Goal: Use online tool/utility: Use online tool/utility

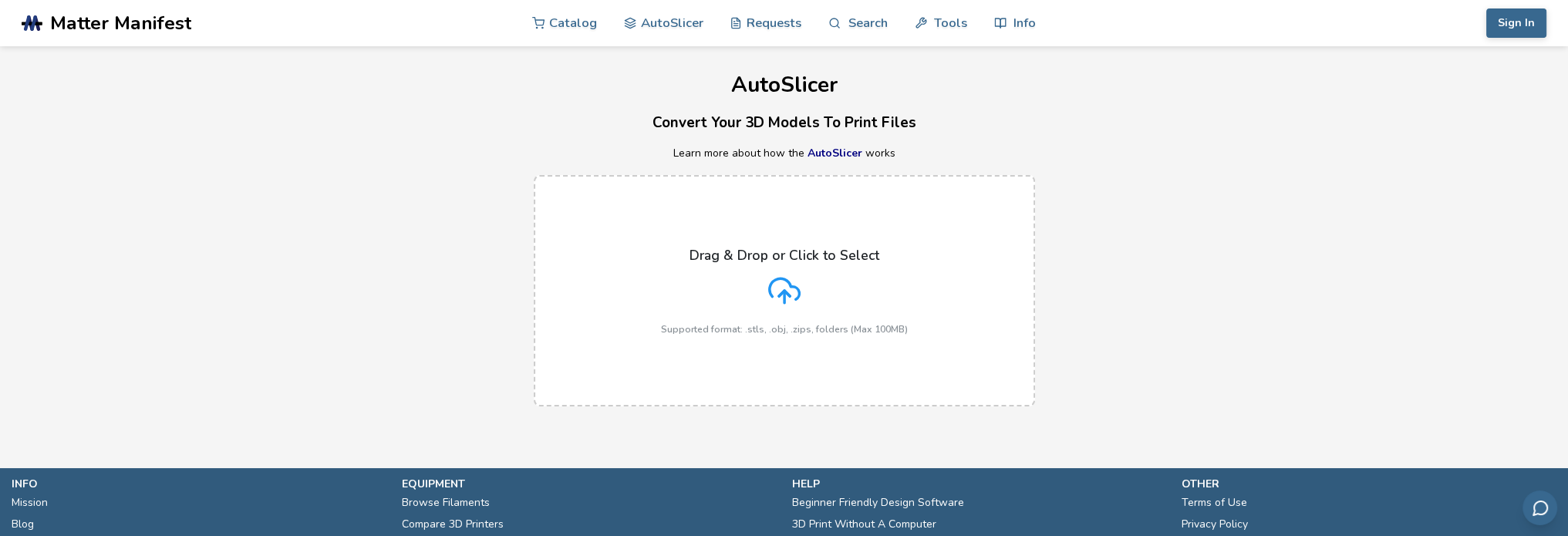
click at [766, 286] on div "Drag & Drop or Click to Select Supported format: .stls, .obj, .zips, folders (M…" at bounding box center [784, 291] width 247 height 87
click at [0, 0] on input "Drag & Drop or Click to Select Supported format: .stls, .obj, .zips, folders (M…" at bounding box center [0, 0] width 0 height 0
click at [793, 291] on icon at bounding box center [784, 291] width 33 height 33
click at [0, 0] on input "Drag & Drop or Click to Select Supported format: .stls, .obj, .zips, folders (M…" at bounding box center [0, 0] width 0 height 0
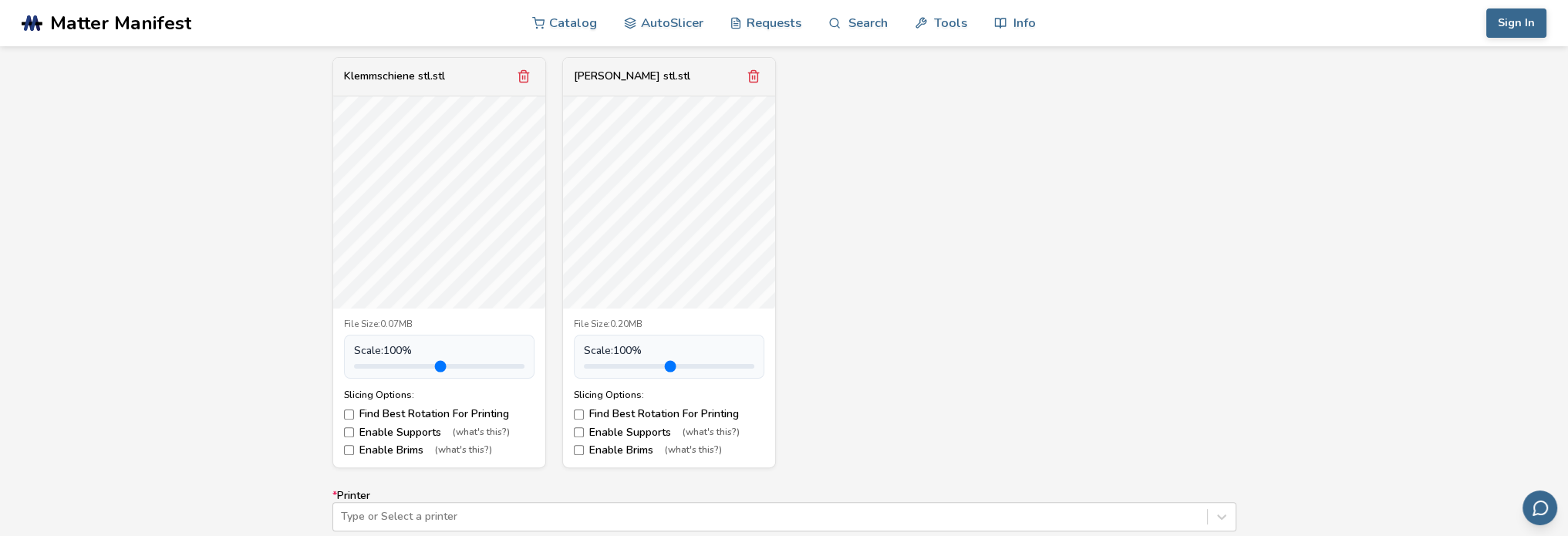
scroll to position [617, 0]
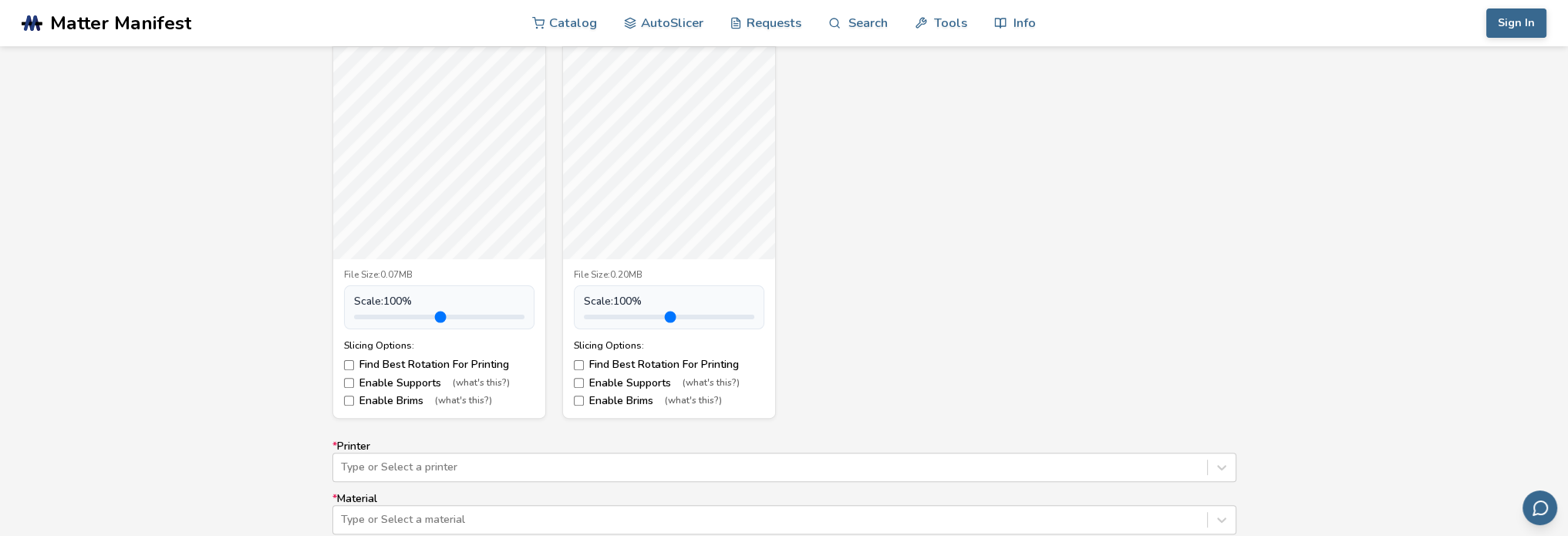
click at [346, 407] on label "Enable Brims (what's this?)" at bounding box center [439, 400] width 190 height 12
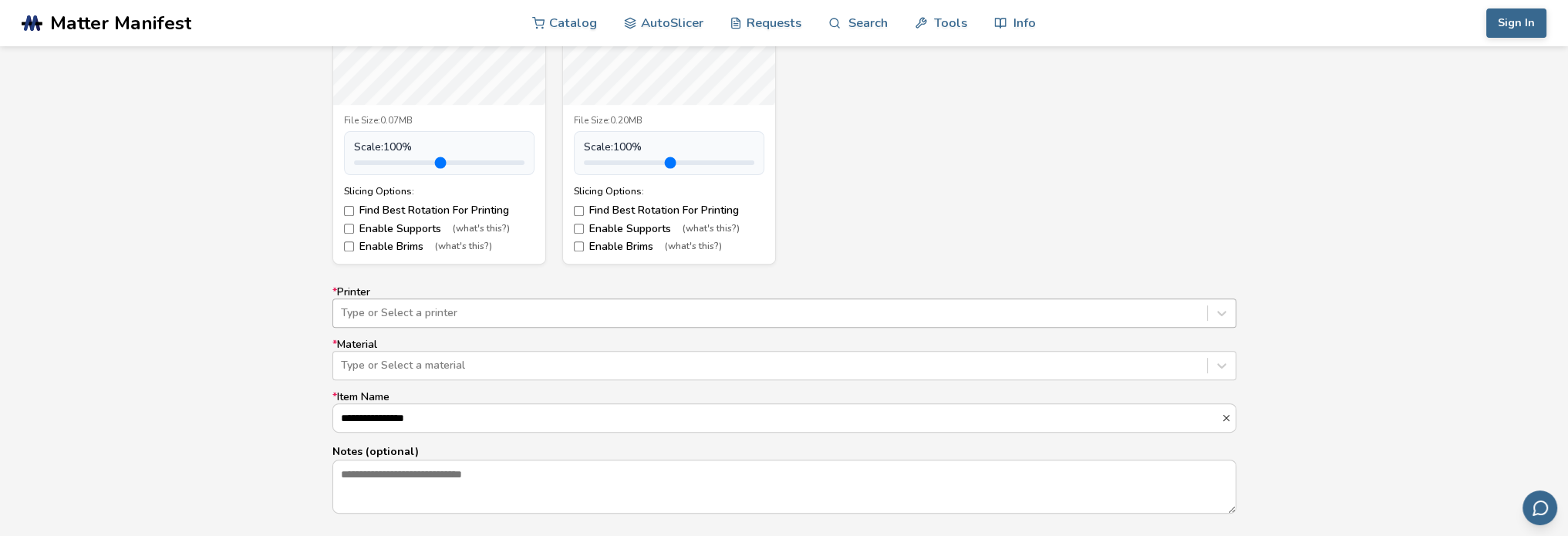
click at [639, 318] on div "Type or Select a printer" at bounding box center [784, 313] width 904 height 29
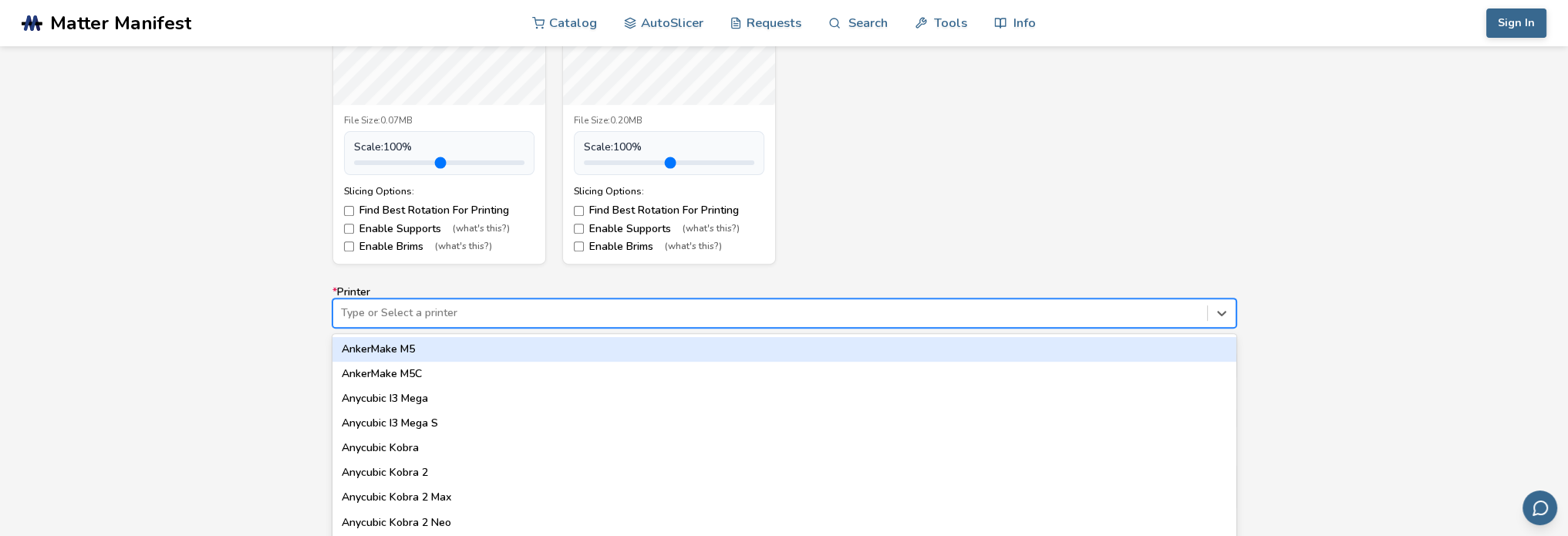
scroll to position [806, 0]
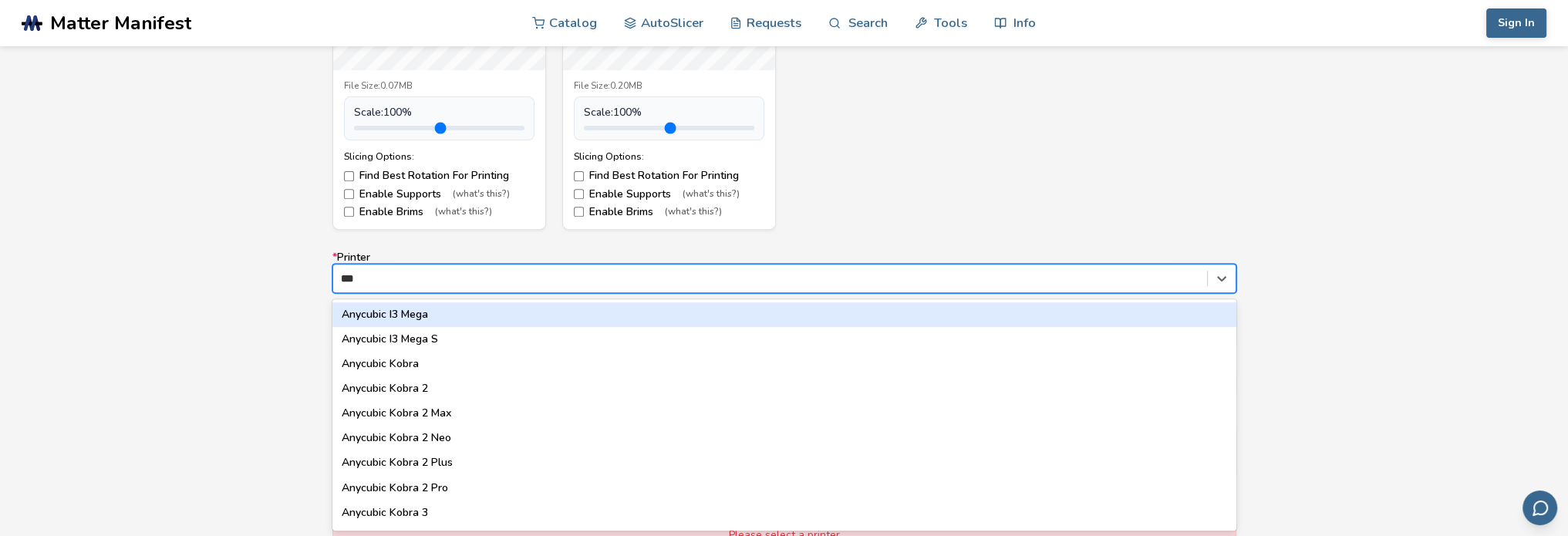
type input "****"
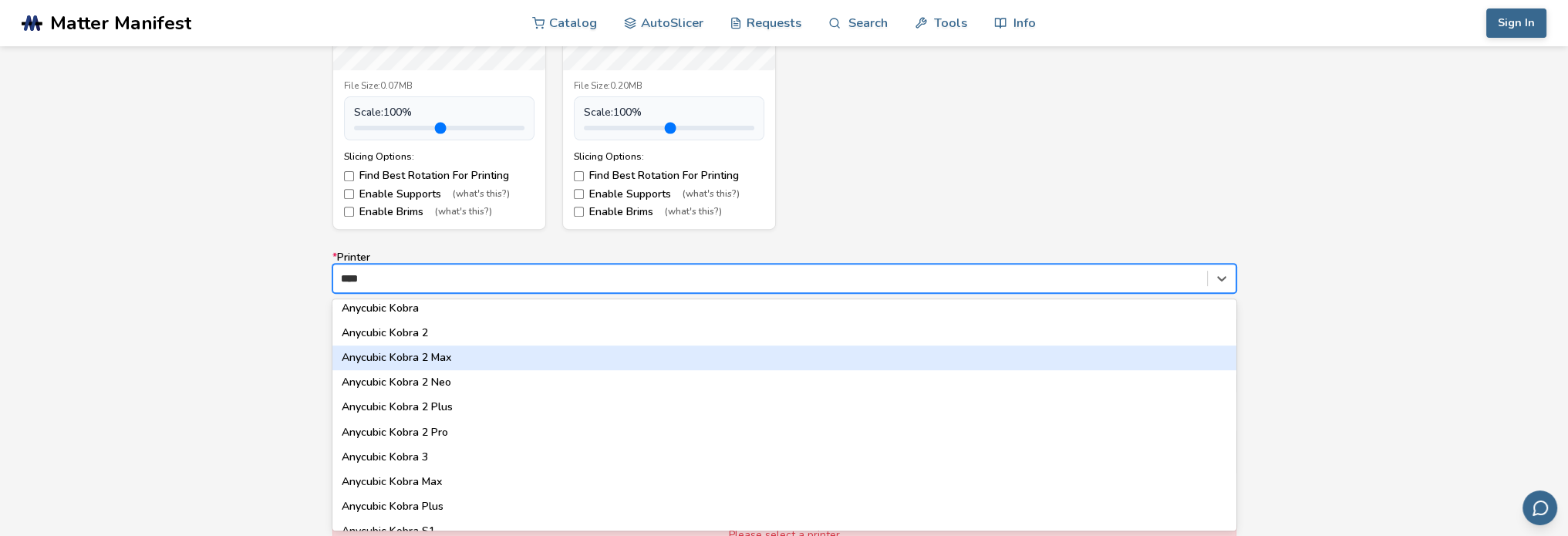
scroll to position [96, 0]
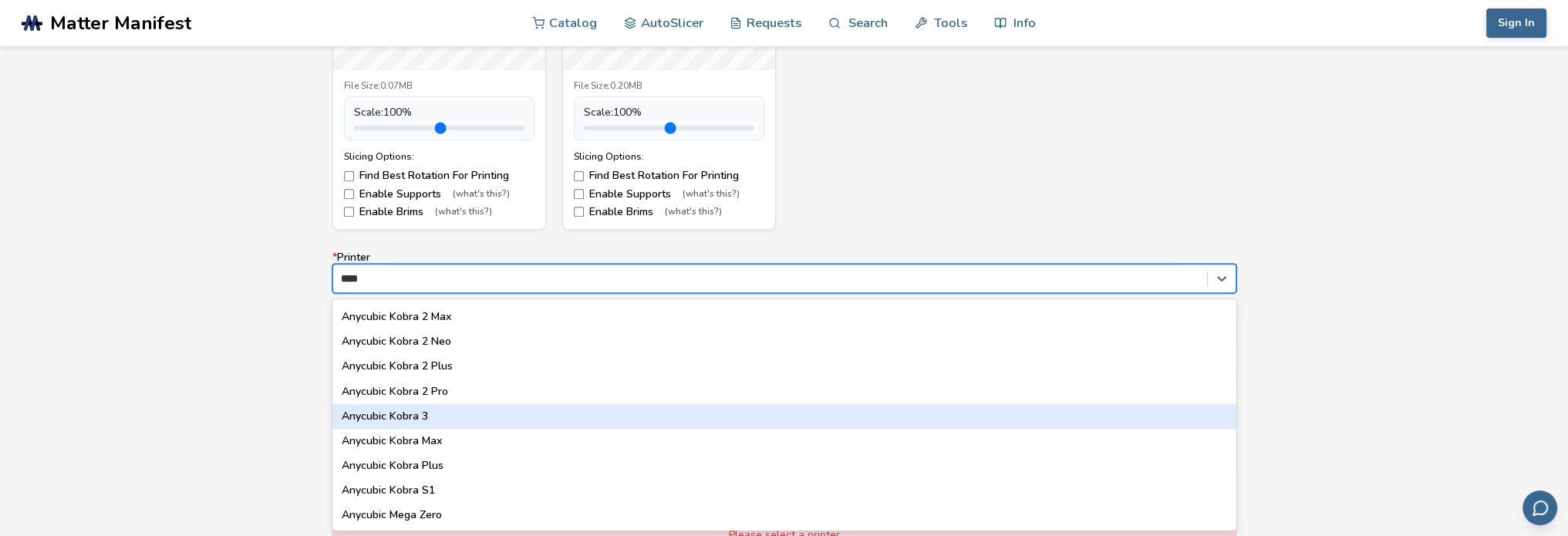
click at [408, 418] on div "Anycubic Kobra 3" at bounding box center [784, 417] width 904 height 25
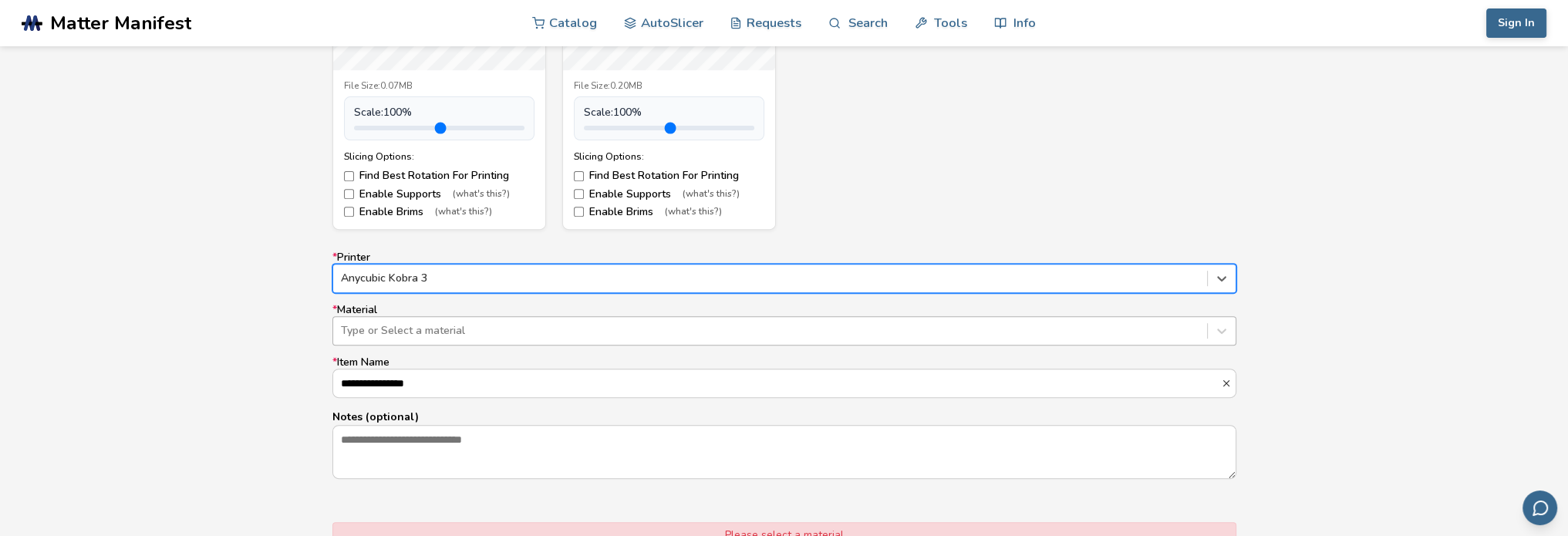
click at [453, 324] on div at bounding box center [769, 331] width 858 height 16
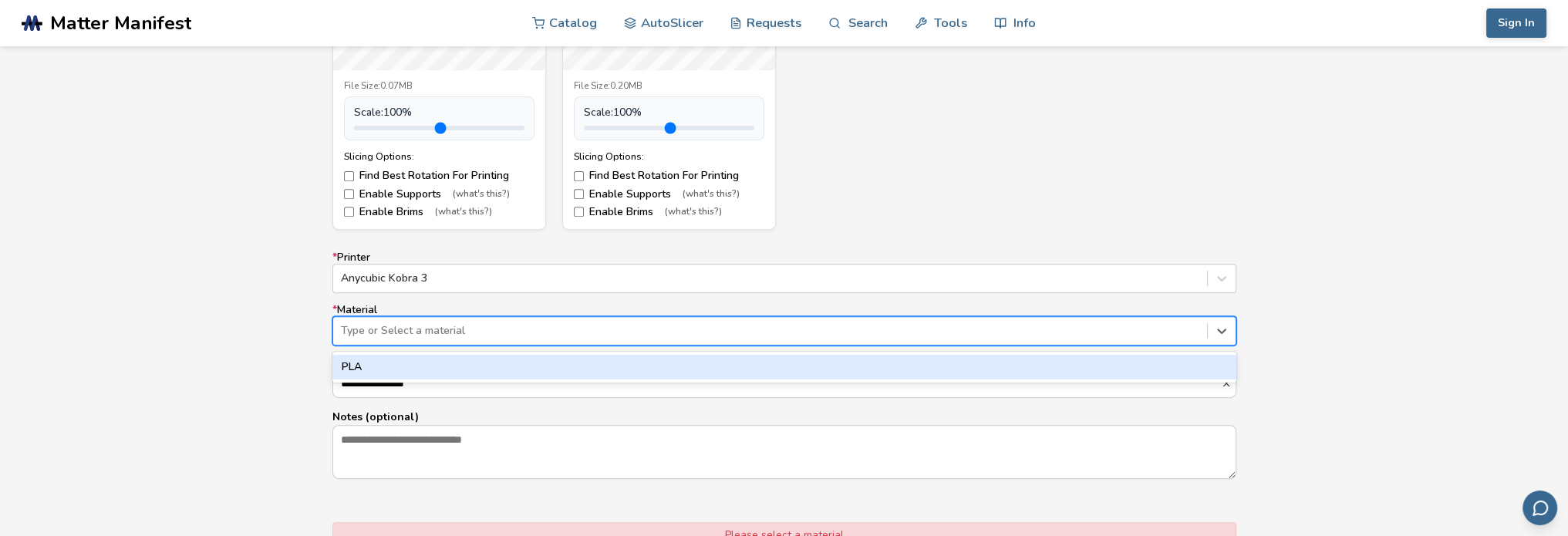
click at [444, 369] on div "PLA" at bounding box center [784, 367] width 904 height 25
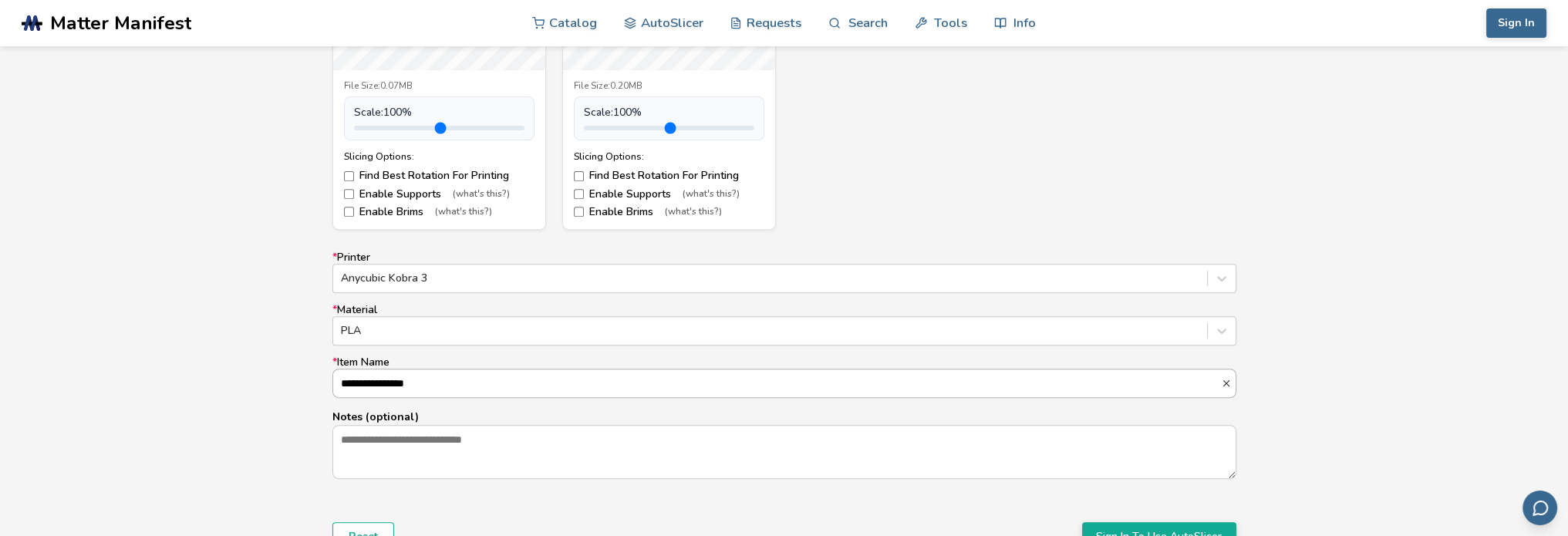
click at [448, 392] on input "**********" at bounding box center [777, 383] width 888 height 28
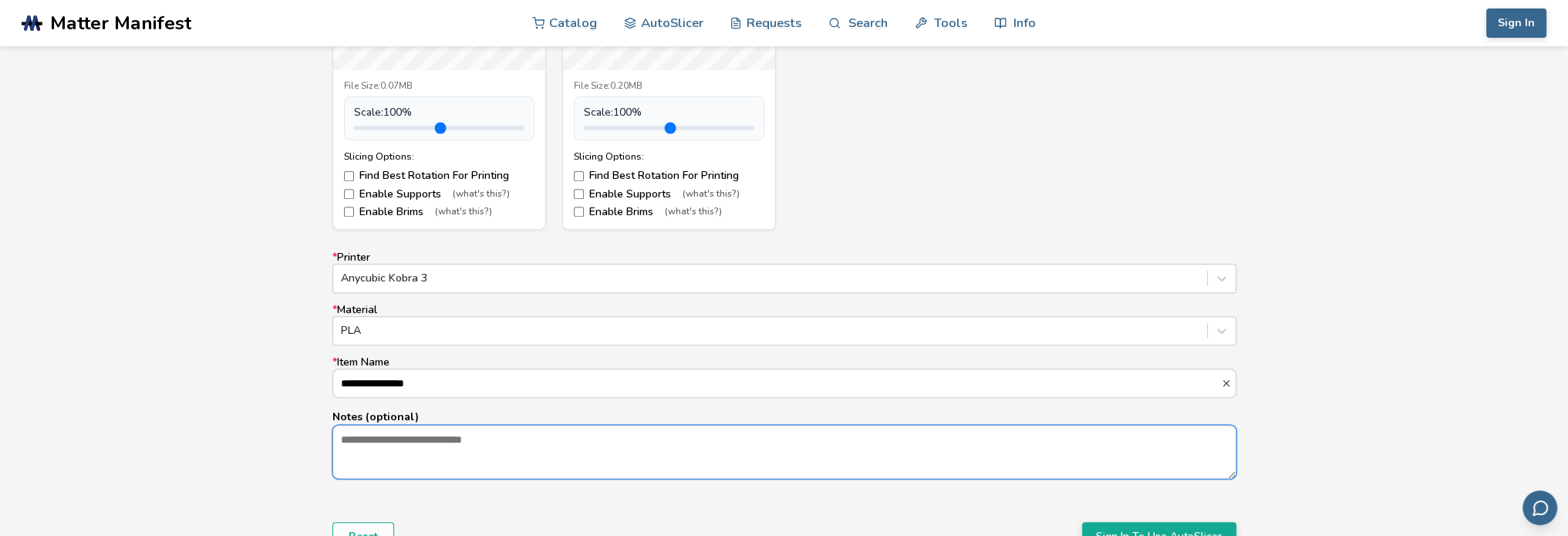
click at [463, 447] on textarea "Notes (optional)" at bounding box center [784, 452] width 902 height 52
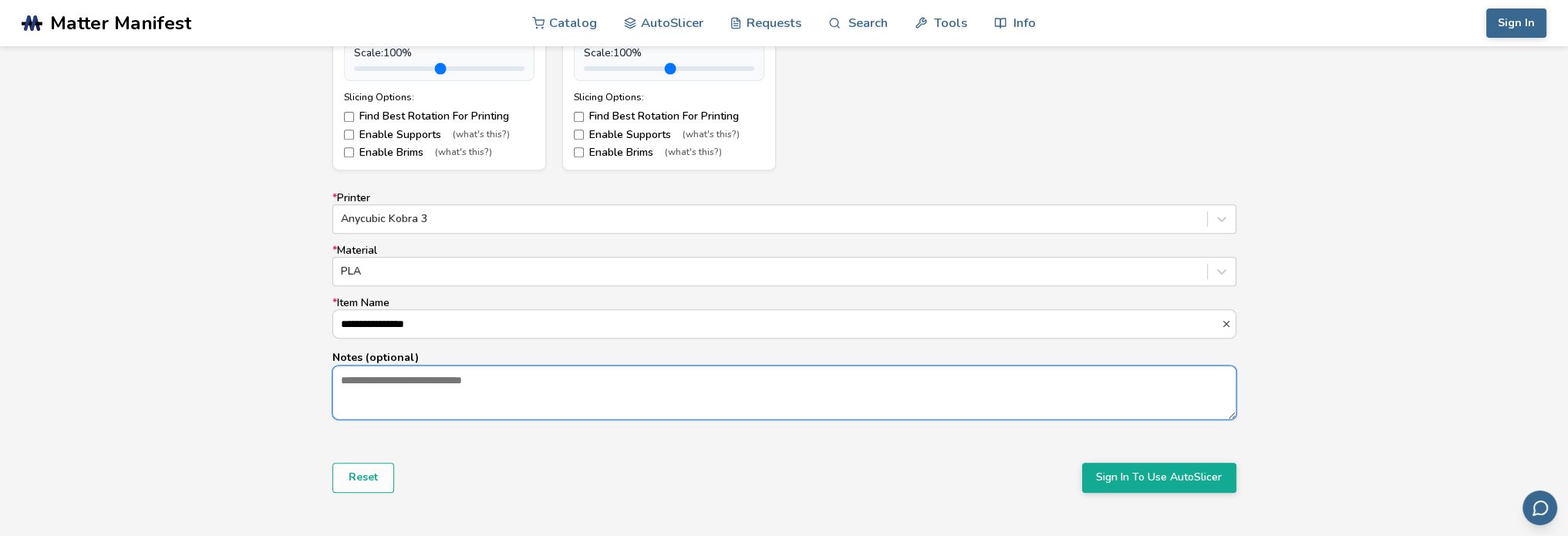
scroll to position [961, 0]
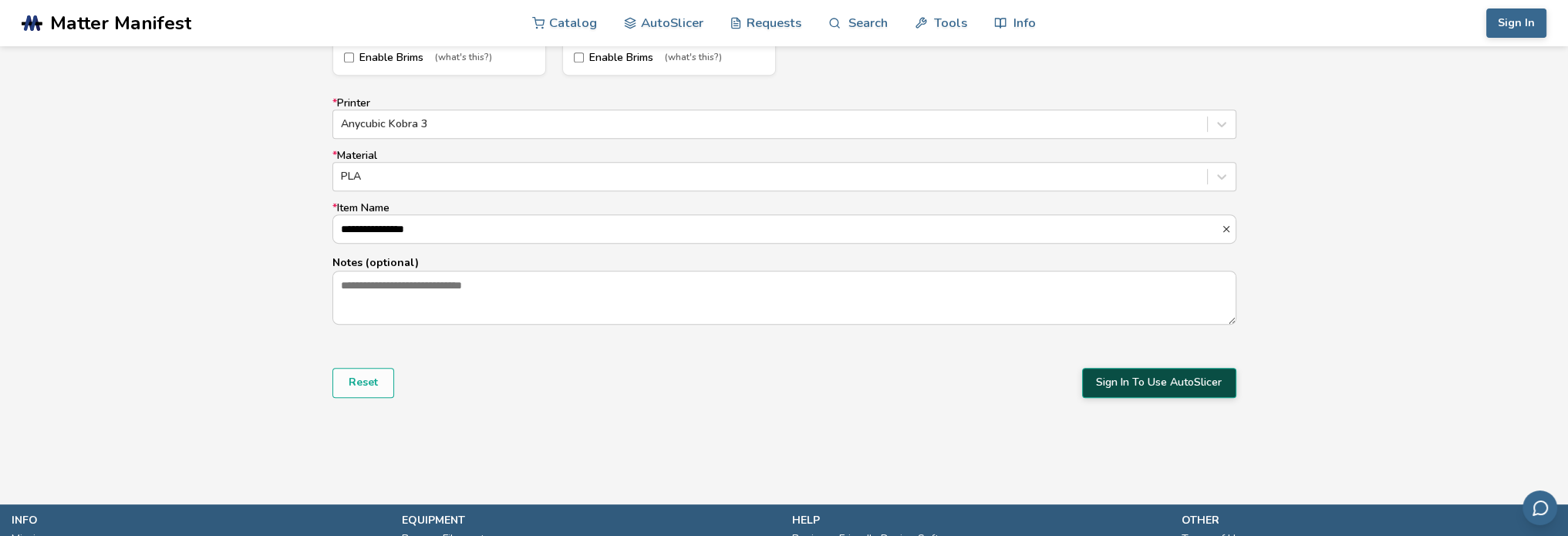
click at [1196, 395] on button "Sign In To Use AutoSlicer" at bounding box center [1159, 382] width 154 height 29
